Goal: Task Accomplishment & Management: Use online tool/utility

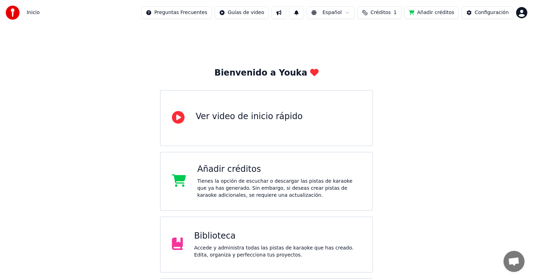
click at [272, 241] on div "Biblioteca" at bounding box center [277, 235] width 167 height 11
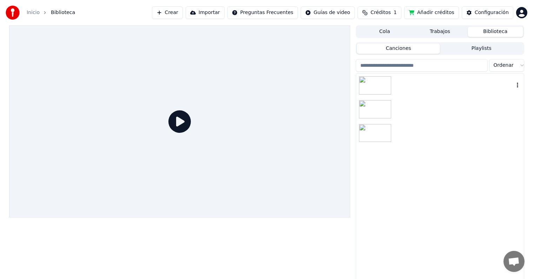
click at [423, 85] on div at bounding box center [454, 85] width 120 height 10
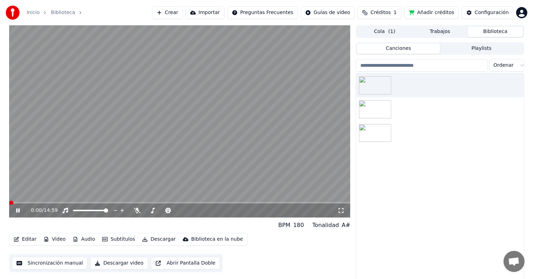
click at [17, 210] on icon at bounding box center [18, 210] width 4 height 4
click at [23, 242] on button "Editar" at bounding box center [25, 239] width 28 height 10
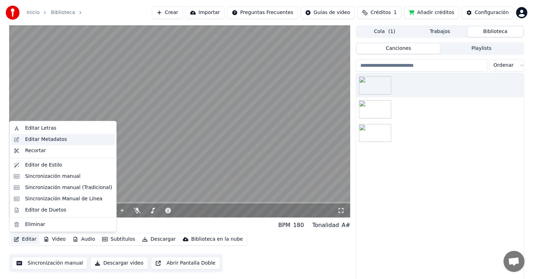
click at [51, 142] on div "Editar Metadatos" at bounding box center [46, 139] width 42 height 7
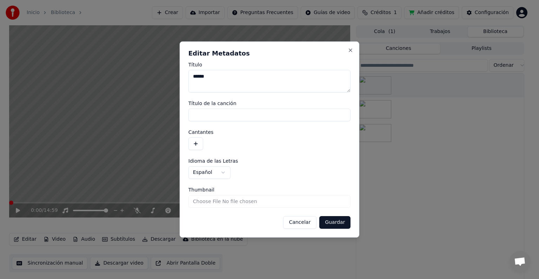
type textarea "******"
type input "**********"
click at [199, 142] on button "button" at bounding box center [196, 143] width 15 height 13
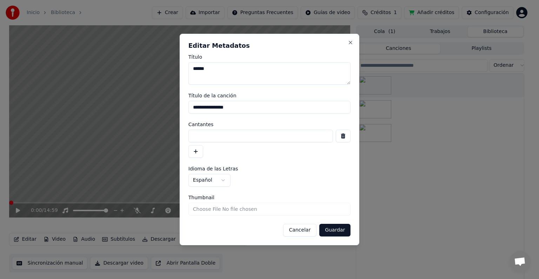
click at [209, 137] on input at bounding box center [261, 136] width 145 height 13
type input "******"
click at [194, 157] on button "button" at bounding box center [196, 151] width 15 height 13
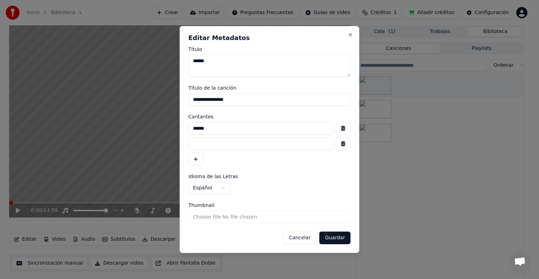
click at [211, 143] on input at bounding box center [261, 143] width 145 height 13
type input "******"
click at [344, 238] on button "Guardar" at bounding box center [335, 237] width 31 height 13
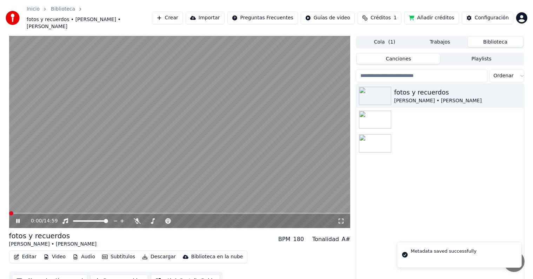
click at [27, 252] on button "Editar" at bounding box center [25, 257] width 28 height 10
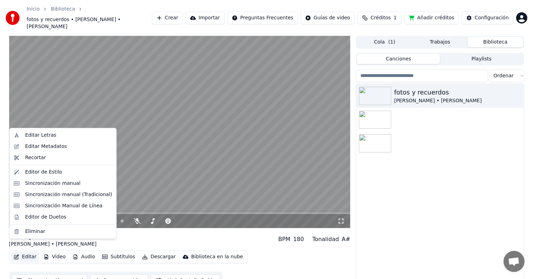
drag, startPoint x: 131, startPoint y: 115, endPoint x: 129, endPoint y: 191, distance: 75.9
click at [131, 115] on video at bounding box center [180, 132] width 342 height 192
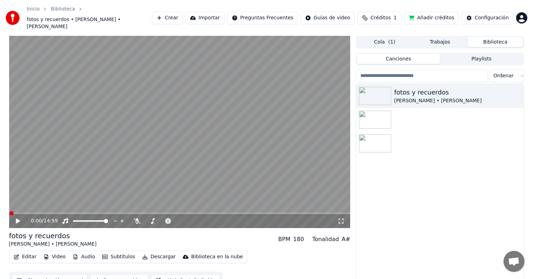
click at [384, 260] on div "fotos y recuerdos [PERSON_NAME] • [PERSON_NAME]" at bounding box center [439, 188] width 167 height 209
click at [29, 252] on button "Editar" at bounding box center [25, 257] width 28 height 10
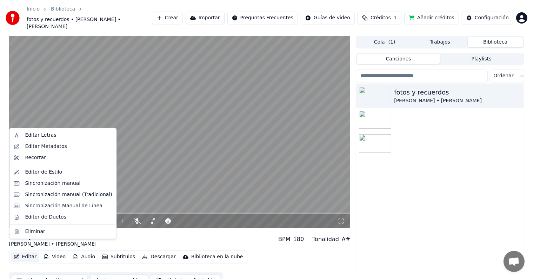
click at [29, 252] on button "Editar" at bounding box center [25, 257] width 28 height 10
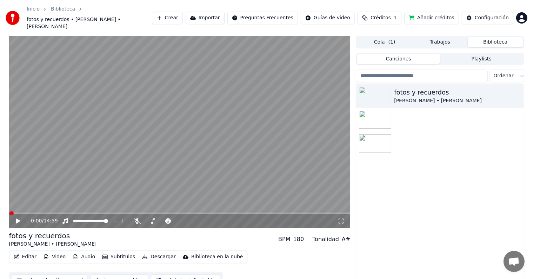
click at [32, 252] on button "Editar" at bounding box center [25, 257] width 28 height 10
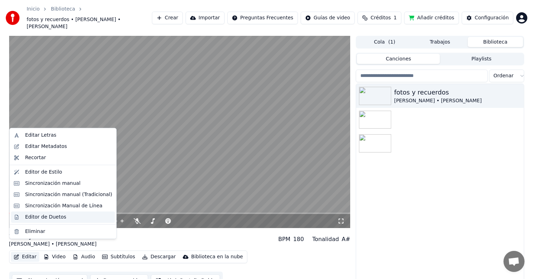
click at [56, 216] on div "Editor de Duetos" at bounding box center [45, 216] width 41 height 7
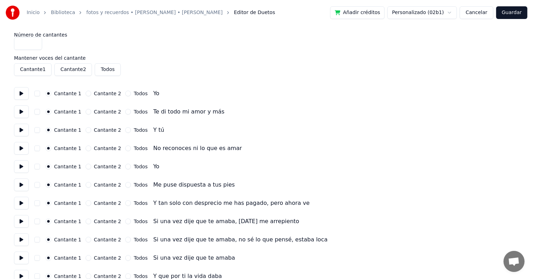
click at [86, 95] on button "Cantante 2" at bounding box center [89, 94] width 6 height 6
click at [125, 112] on button "Todos" at bounding box center [128, 112] width 6 height 6
click at [86, 131] on button "Cantante 2" at bounding box center [89, 130] width 6 height 6
click at [86, 148] on button "Cantante 2" at bounding box center [89, 148] width 6 height 6
click at [86, 166] on button "Cantante 2" at bounding box center [89, 167] width 6 height 6
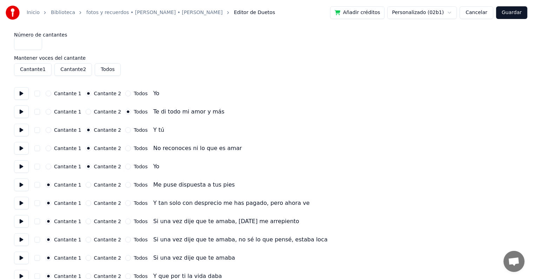
click at [125, 184] on button "Todos" at bounding box center [128, 185] width 6 height 6
click at [86, 203] on button "Cantante 2" at bounding box center [89, 203] width 6 height 6
click at [125, 220] on div "Todos" at bounding box center [136, 221] width 22 height 6
click at [122, 224] on div "Cantante 1 Cantante 2 Todos Si una vez dije que te amaba, [DATE] me arrepiento" at bounding box center [266, 221] width 505 height 13
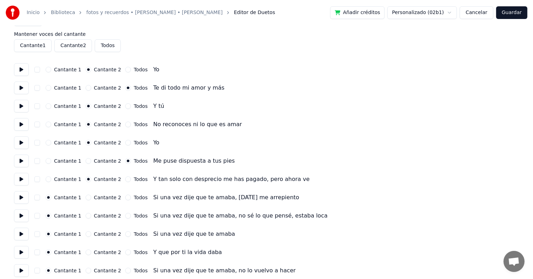
scroll to position [35, 0]
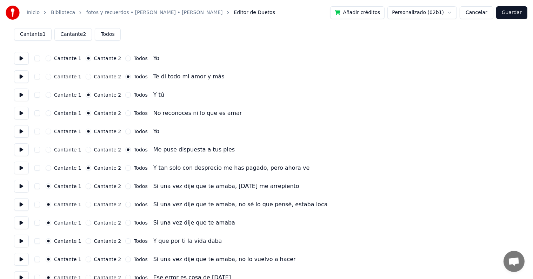
drag, startPoint x: 39, startPoint y: 185, endPoint x: 39, endPoint y: 192, distance: 6.3
click at [39, 185] on button "button" at bounding box center [37, 186] width 6 height 6
click at [38, 111] on button "button" at bounding box center [37, 113] width 6 height 6
drag, startPoint x: 36, startPoint y: 97, endPoint x: 37, endPoint y: 114, distance: 16.9
click at [36, 97] on button "button" at bounding box center [37, 95] width 6 height 6
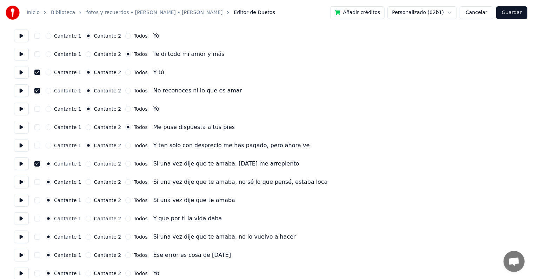
scroll to position [70, 0]
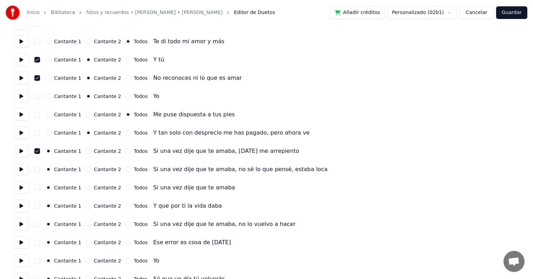
click at [38, 170] on button "button" at bounding box center [37, 169] width 6 height 6
click at [86, 188] on button "Cantante 2" at bounding box center [89, 188] width 6 height 6
click at [86, 206] on button "Cantante 2" at bounding box center [89, 206] width 6 height 6
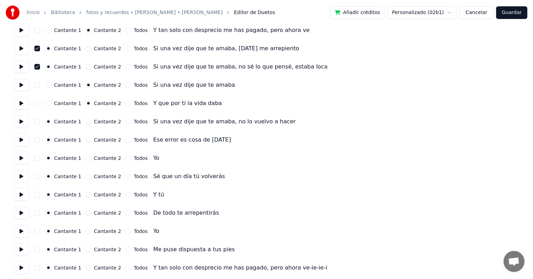
scroll to position [176, 0]
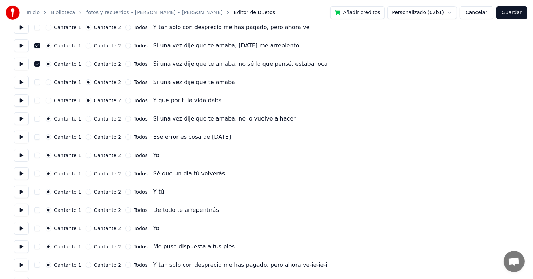
click at [36, 119] on button "button" at bounding box center [37, 119] width 6 height 6
click at [38, 137] on button "button" at bounding box center [37, 137] width 6 height 6
click at [117, 154] on div "Cantante 1 Cantante 2 Todos" at bounding box center [97, 155] width 102 height 6
click at [125, 175] on button "Todos" at bounding box center [128, 174] width 6 height 6
click at [125, 157] on button "Todos" at bounding box center [128, 155] width 6 height 6
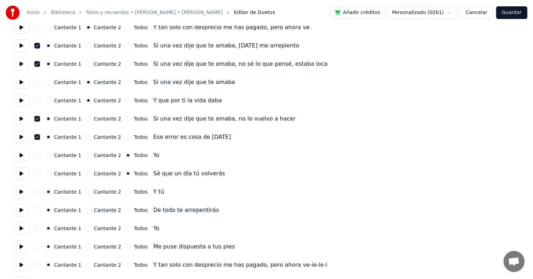
click at [39, 194] on button "button" at bounding box center [37, 192] width 6 height 6
click at [37, 211] on button "button" at bounding box center [37, 210] width 6 height 6
click at [514, 12] on button "Guardar" at bounding box center [512, 12] width 31 height 13
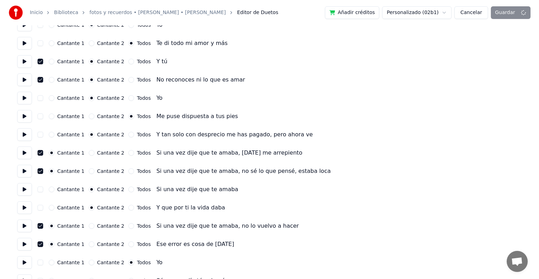
scroll to position [0, 0]
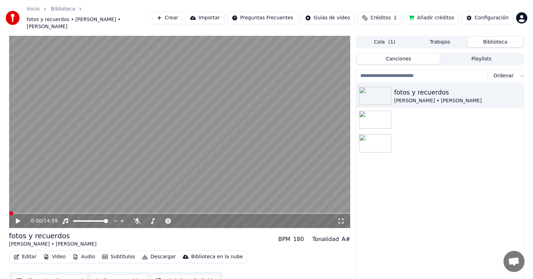
click at [21, 218] on icon at bounding box center [23, 221] width 17 height 6
click at [226, 231] on div "fotos y recuerdos [PERSON_NAME] • [PERSON_NAME] BPM 180 Tonalidad A#" at bounding box center [180, 239] width 342 height 17
click at [15, 218] on icon at bounding box center [23, 221] width 17 height 6
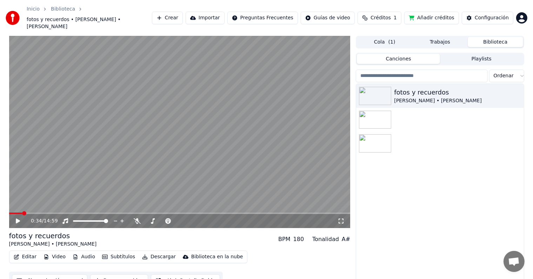
click at [15, 218] on icon at bounding box center [23, 221] width 17 height 6
click at [55, 202] on video at bounding box center [180, 132] width 342 height 192
click at [57, 212] on span at bounding box center [180, 212] width 342 height 1
click at [28, 252] on button "Editar" at bounding box center [25, 257] width 28 height 10
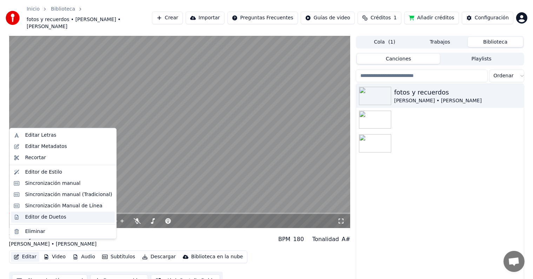
click at [46, 217] on div "Editor de Duetos" at bounding box center [45, 216] width 41 height 7
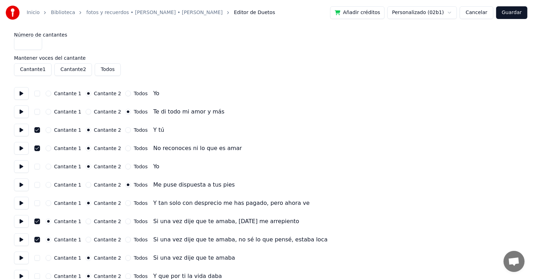
click at [483, 17] on button "Cancelar" at bounding box center [477, 12] width 34 height 13
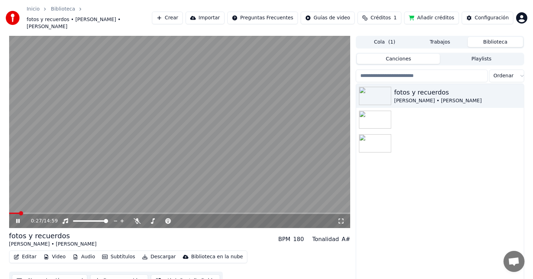
click at [19, 212] on span at bounding box center [180, 212] width 342 height 1
click at [15, 214] on div "0:28 / 14:59" at bounding box center [180, 221] width 342 height 14
click at [13, 212] on span at bounding box center [11, 212] width 4 height 1
click at [10, 212] on span at bounding box center [9, 212] width 1 height 1
click at [22, 212] on span at bounding box center [180, 212] width 342 height 1
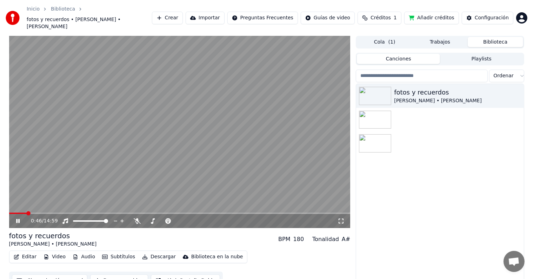
click at [17, 219] on icon at bounding box center [18, 221] width 4 height 4
click at [482, 14] on div "Configuración" at bounding box center [492, 17] width 34 height 7
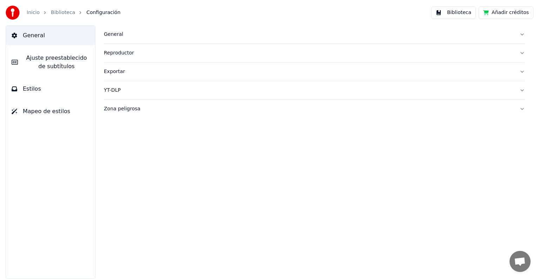
click at [45, 90] on button "Estilos" at bounding box center [50, 89] width 89 height 20
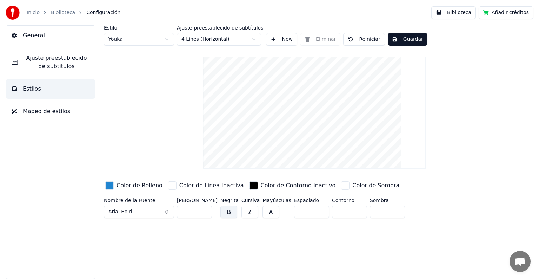
click at [167, 98] on div "Estilo Youka Ajuste preestablecido de subtítulos 4 Lines (Horizontal) New Elimi…" at bounding box center [314, 123] width 421 height 196
click at [44, 109] on span "Mapeo de estilos" at bounding box center [46, 111] width 47 height 8
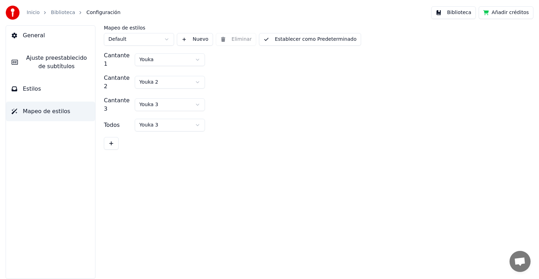
click at [184, 60] on html "Inicio Biblioteca Configuración Biblioteca Añadir créditos General Ajuste prees…" at bounding box center [269, 139] width 539 height 279
click at [174, 74] on html "Inicio Biblioteca Configuración Biblioteca Añadir créditos General Ajuste prees…" at bounding box center [269, 139] width 539 height 279
click at [226, 71] on html "Inicio Biblioteca Configuración Biblioteca Añadir créditos General Ajuste prees…" at bounding box center [269, 139] width 539 height 279
click at [126, 36] on html "Inicio Biblioteca Configuración Biblioteca Añadir créditos General Ajuste prees…" at bounding box center [269, 139] width 539 height 279
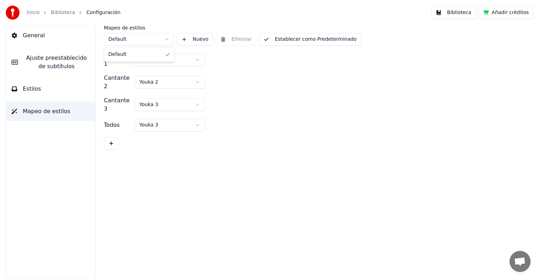
click at [126, 36] on html "Inicio Biblioteca Configuración Biblioteca Añadir créditos General [PERSON_NAME…" at bounding box center [269, 139] width 539 height 279
click at [42, 85] on button "Estilos" at bounding box center [50, 89] width 89 height 20
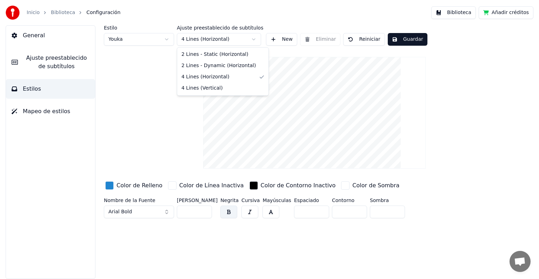
click at [226, 36] on html "Inicio Biblioteca Configuración Biblioteca Añadir créditos General Ajuste prees…" at bounding box center [269, 139] width 539 height 279
click at [137, 115] on html "Inicio Biblioteca Configuración Biblioteca Añadir créditos General Ajuste prees…" at bounding box center [269, 139] width 539 height 279
click at [209, 43] on html "Inicio Biblioteca Configuración Biblioteca Añadir créditos General Ajuste prees…" at bounding box center [269, 139] width 539 height 279
click at [145, 106] on html "Inicio Biblioteca Configuración Biblioteca Añadir créditos General Ajuste prees…" at bounding box center [269, 139] width 539 height 279
click at [152, 214] on button "Arial Bold" at bounding box center [139, 211] width 70 height 13
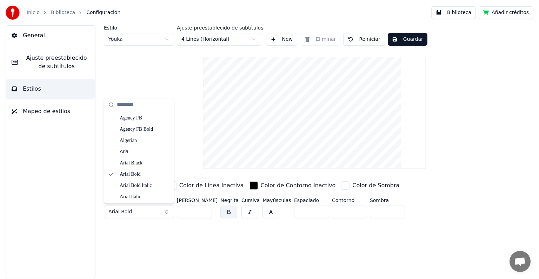
click at [165, 211] on button "Arial Bold" at bounding box center [139, 211] width 70 height 13
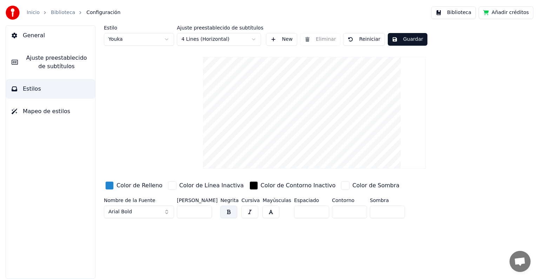
click at [61, 66] on span "Ajuste preestablecido de subtítulos" at bounding box center [57, 62] width 66 height 17
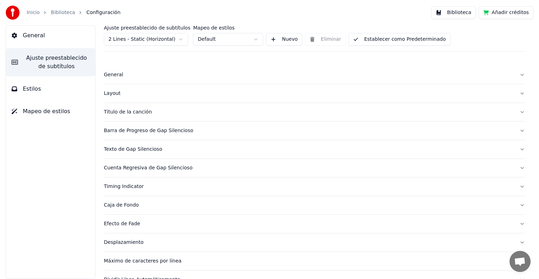
scroll to position [33, 0]
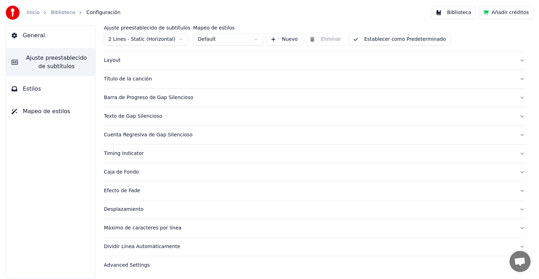
click at [128, 249] on button "Dividir Línea Automáticamente" at bounding box center [314, 246] width 421 height 18
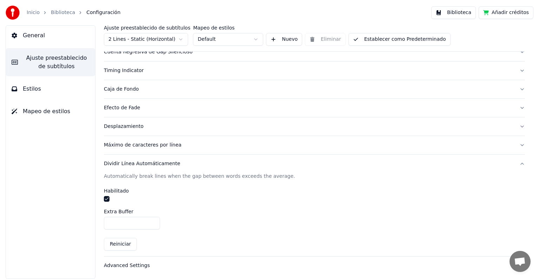
scroll to position [81, 0]
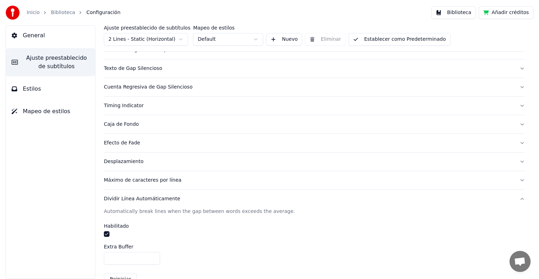
click at [116, 166] on button "Desplazamiento" at bounding box center [314, 161] width 421 height 18
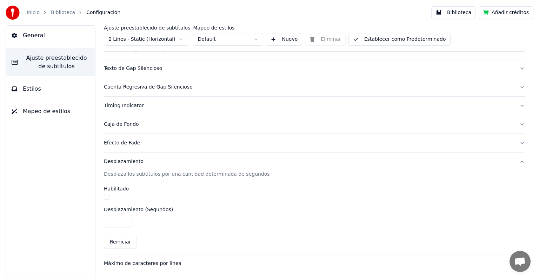
scroll to position [46, 0]
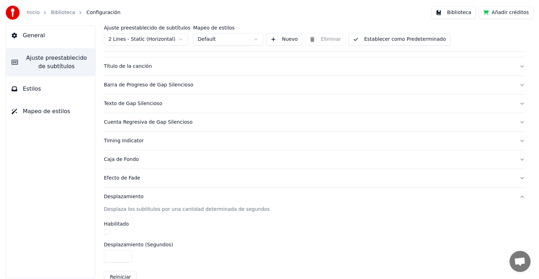
click at [126, 159] on div "Caja de Fondo" at bounding box center [309, 159] width 410 height 7
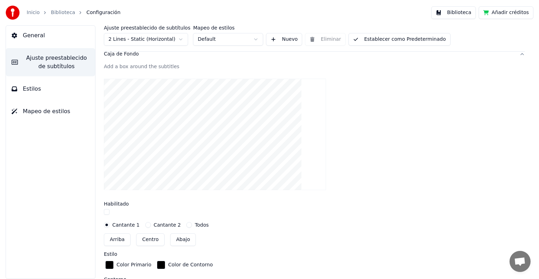
scroll to position [186, 0]
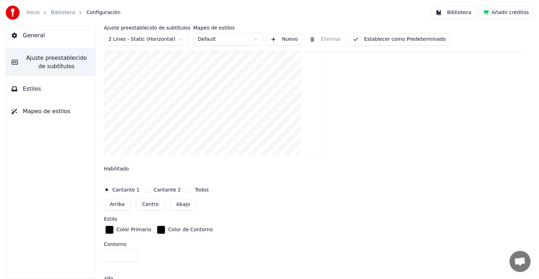
click at [145, 189] on button "Cantante 2" at bounding box center [148, 190] width 6 height 6
click at [109, 188] on button "Cantante 1" at bounding box center [107, 190] width 6 height 6
click at [145, 187] on button "Cantante 2" at bounding box center [148, 190] width 6 height 6
click at [108, 225] on div "button" at bounding box center [109, 229] width 8 height 8
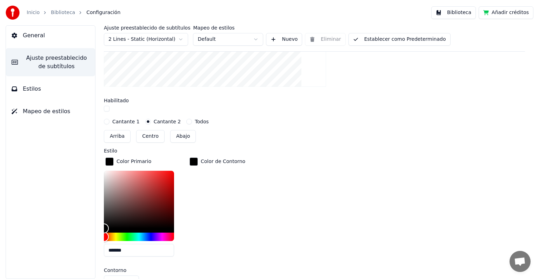
scroll to position [256, 0]
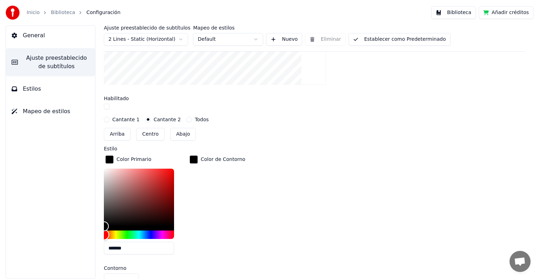
click at [162, 230] on div "Hue" at bounding box center [139, 234] width 70 height 8
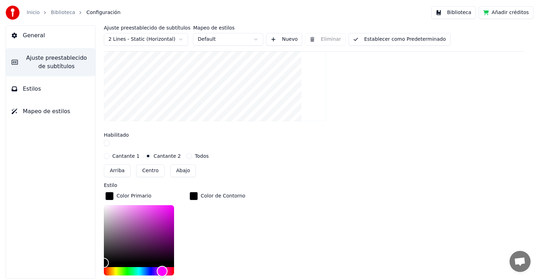
scroll to position [221, 0]
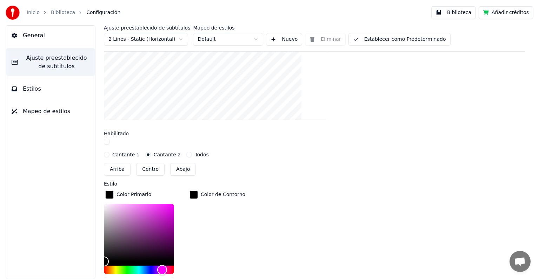
click at [186, 153] on button "Todos" at bounding box center [189, 155] width 6 height 6
click at [130, 267] on div "Hue" at bounding box center [139, 269] width 70 height 8
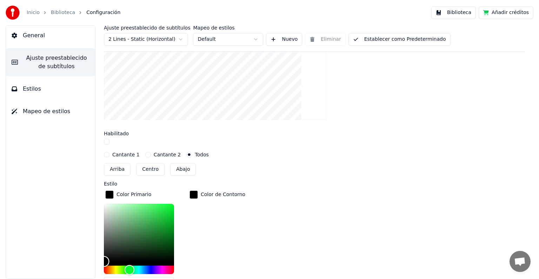
type input "*******"
click at [166, 207] on div "Color" at bounding box center [139, 233] width 70 height 58
click at [213, 223] on div "Color de Contorno" at bounding box center [217, 242] width 59 height 106
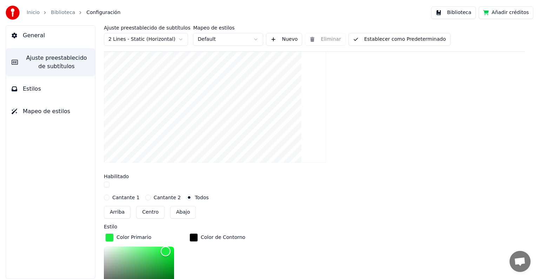
scroll to position [176, 0]
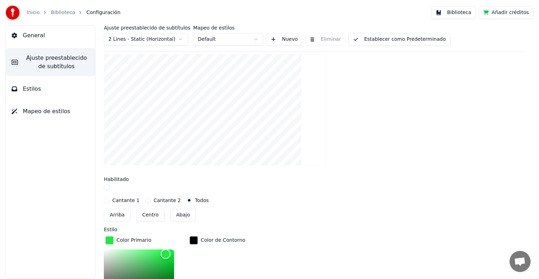
click at [107, 187] on button "button" at bounding box center [107, 187] width 6 height 6
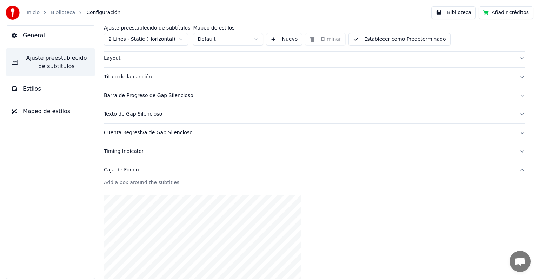
scroll to position [0, 0]
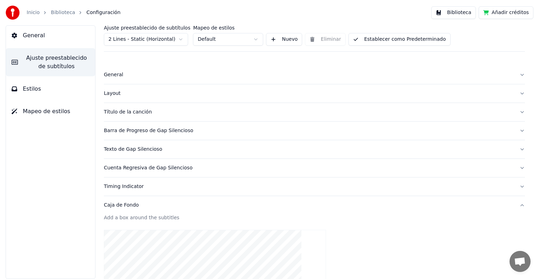
click at [126, 187] on div "Timing Indicator" at bounding box center [309, 186] width 410 height 7
click at [128, 171] on button "Cuenta Regresiva de Gap Silencioso" at bounding box center [314, 168] width 421 height 18
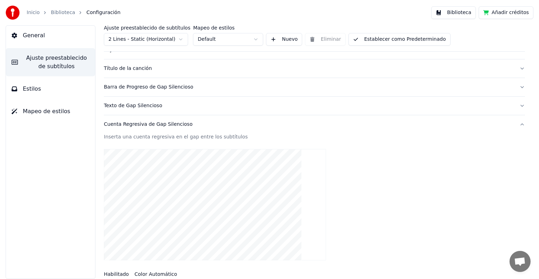
scroll to position [35, 0]
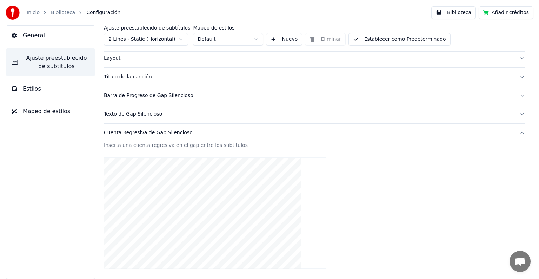
click at [129, 113] on div "Texto de Gap Silencioso" at bounding box center [309, 114] width 410 height 7
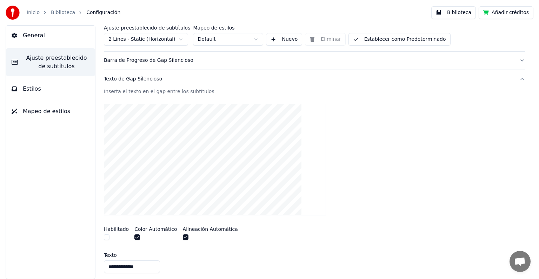
scroll to position [0, 0]
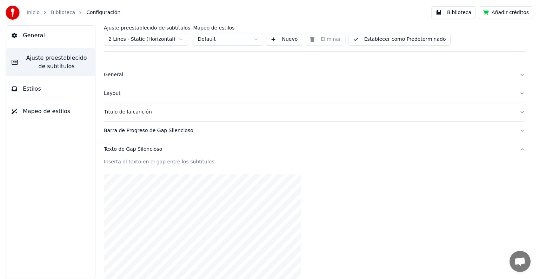
click at [137, 129] on div "Barra de Progreso de Gap Silencioso" at bounding box center [309, 130] width 410 height 7
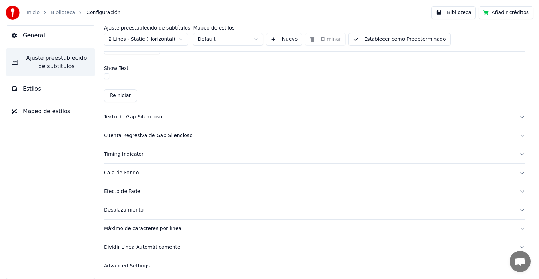
scroll to position [449, 0]
click at [125, 188] on div "Efecto de Fade" at bounding box center [309, 191] width 410 height 7
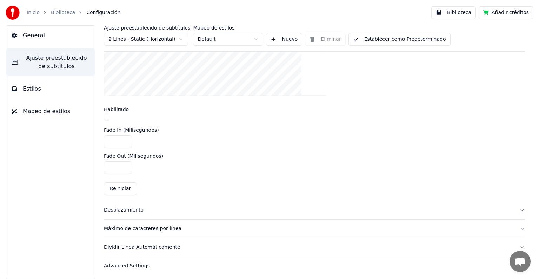
scroll to position [265, 0]
click at [127, 228] on div "Máximo de caracteres por línea" at bounding box center [309, 227] width 410 height 7
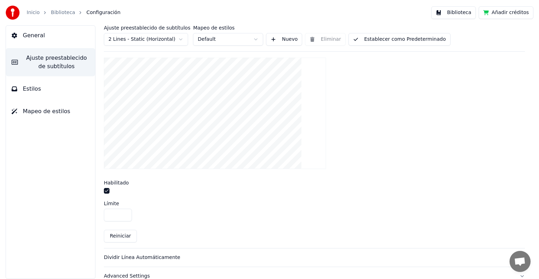
scroll to position [239, 0]
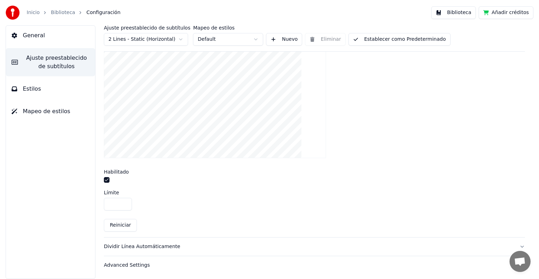
click at [136, 245] on div "Dividir Línea Automáticamente" at bounding box center [309, 246] width 410 height 7
